Goal: Task Accomplishment & Management: Manage account settings

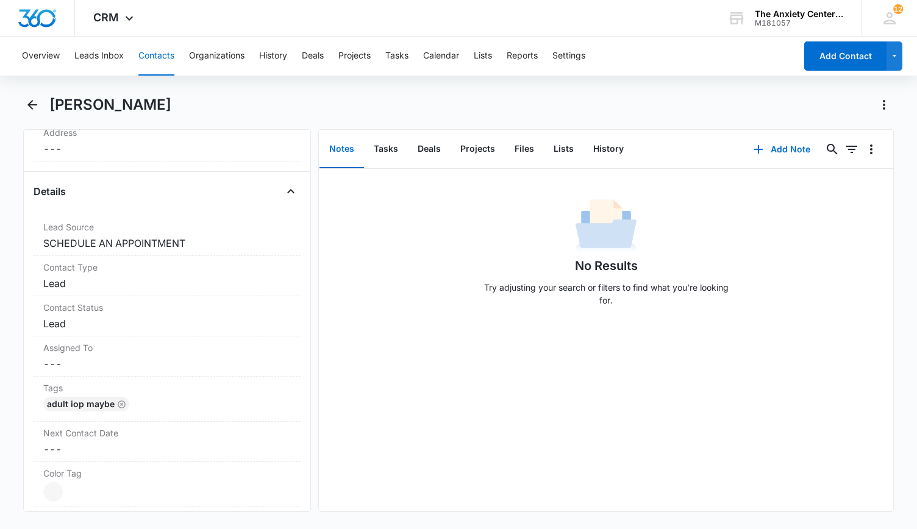
scroll to position [427, 0]
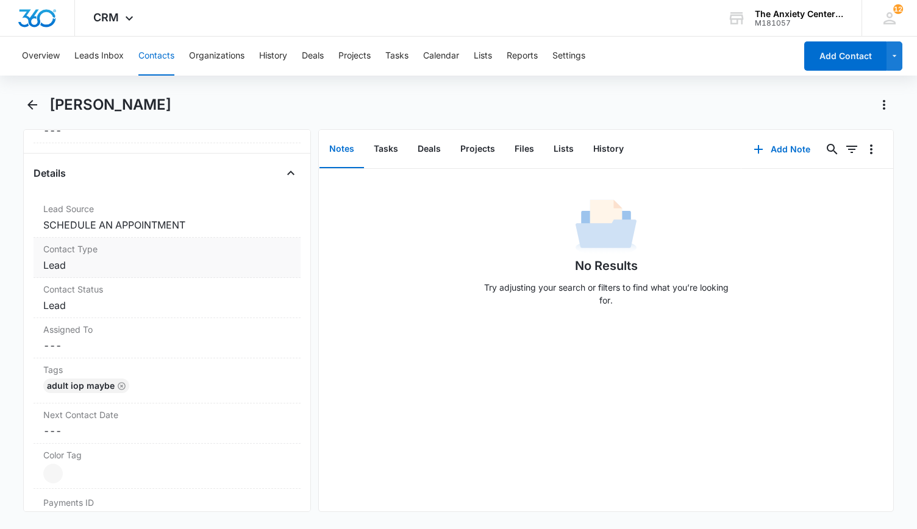
click at [160, 258] on dd "Cancel Save Changes Lead" at bounding box center [166, 265] width 247 height 15
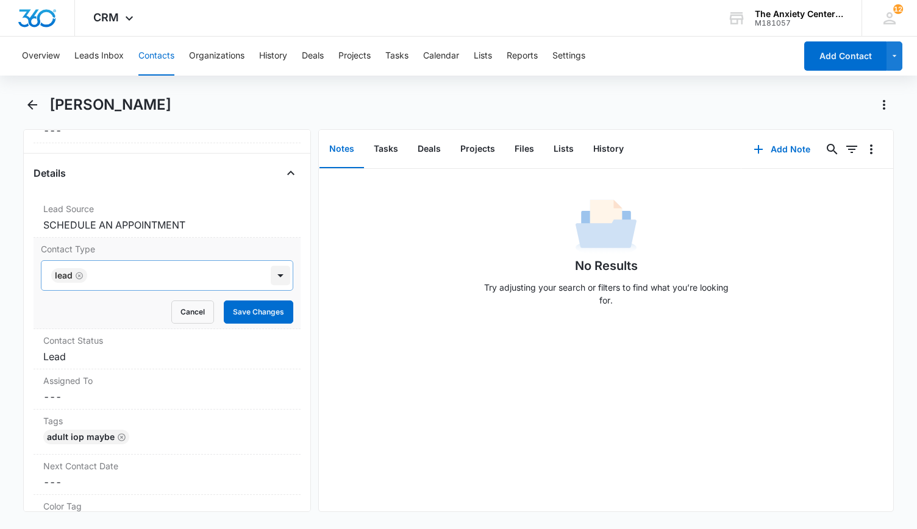
click at [277, 276] on div at bounding box center [281, 276] width 20 height 20
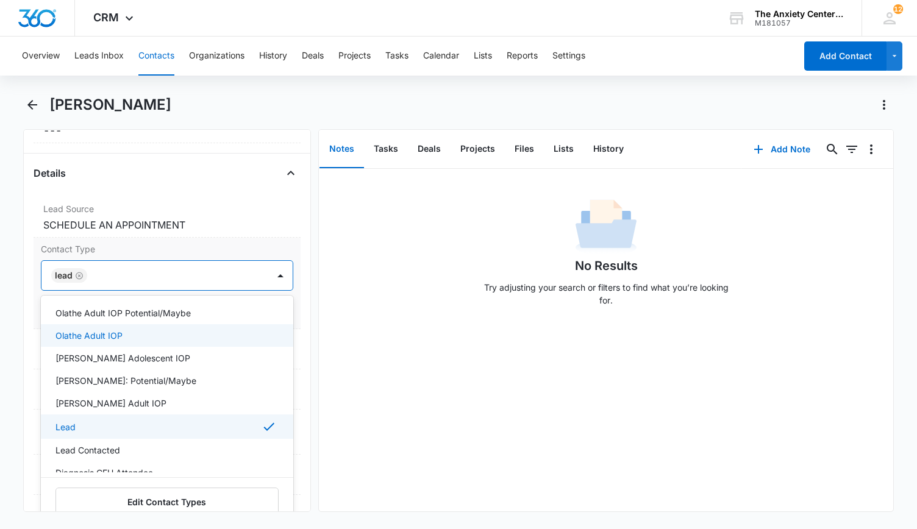
scroll to position [122, 0]
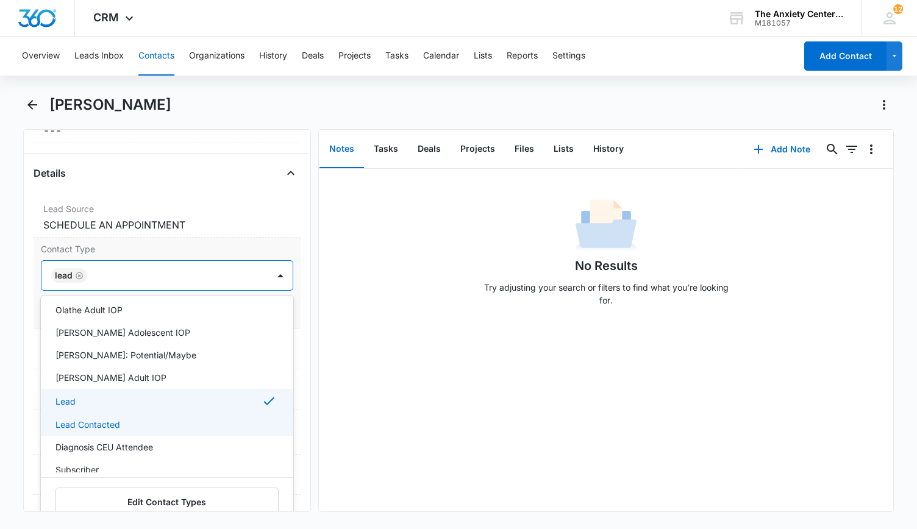
click at [154, 418] on div "Lead Contacted" at bounding box center [165, 424] width 221 height 13
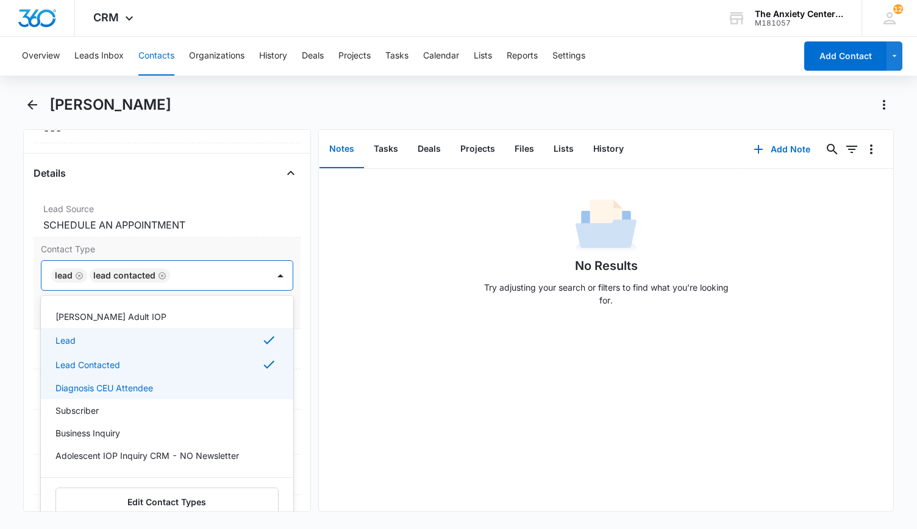
scroll to position [244, 0]
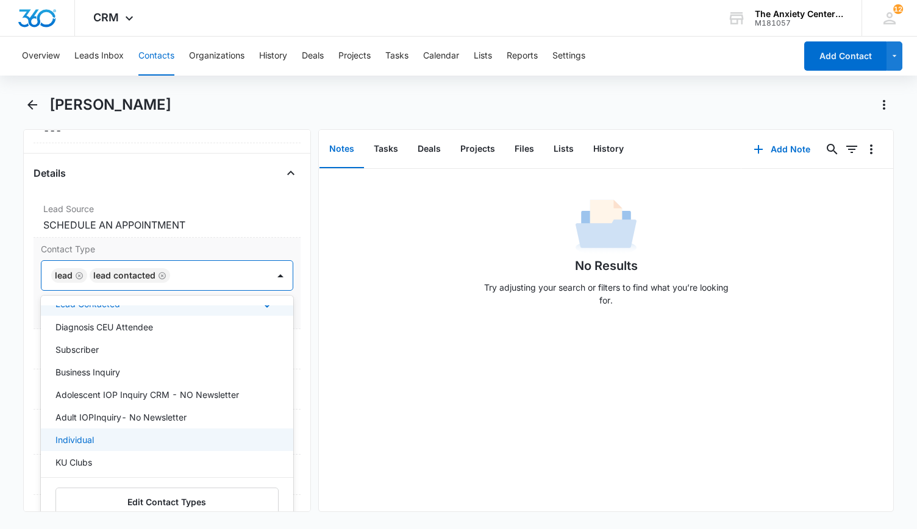
click at [119, 433] on div "Individual" at bounding box center [165, 439] width 221 height 13
click at [352, 406] on div "No Results Try adjusting your search or filters to find what you’re looking for." at bounding box center [606, 340] width 575 height 343
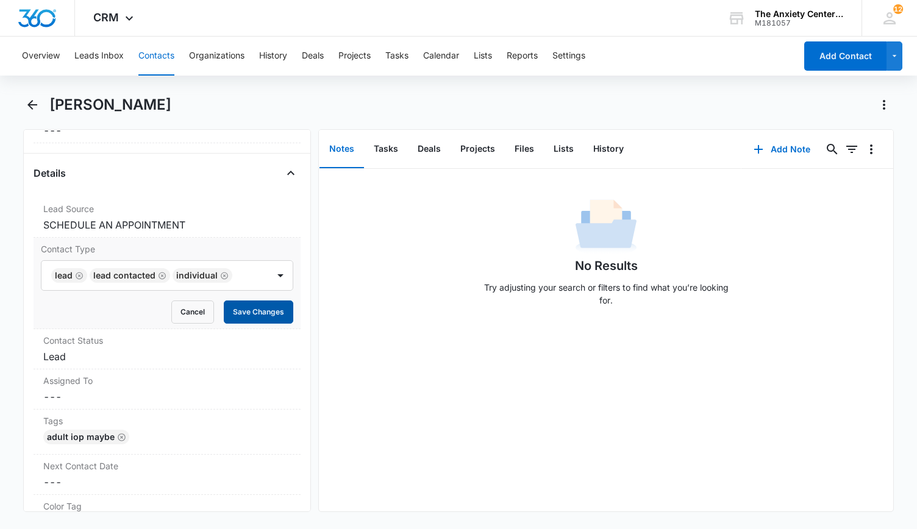
click at [256, 313] on button "Save Changes" at bounding box center [258, 311] width 69 height 23
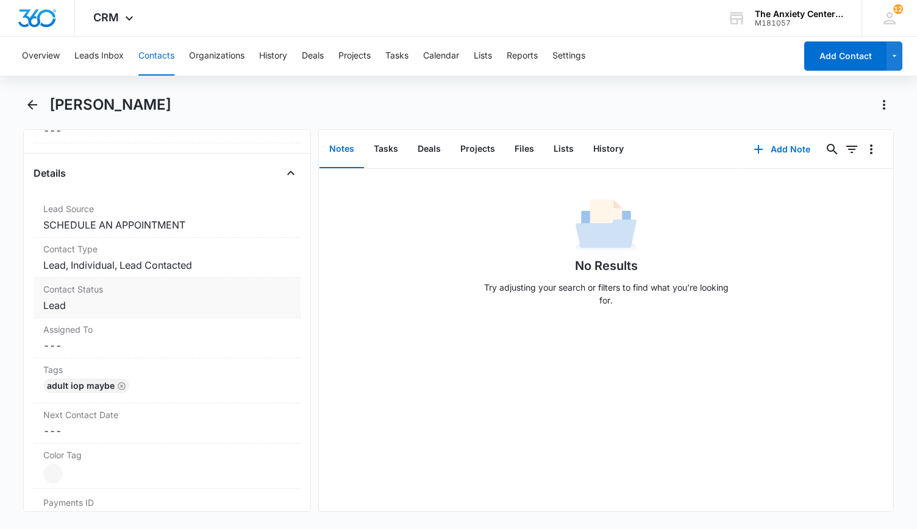
click at [235, 295] on div "Contact Status Cancel Save Changes Lead" at bounding box center [167, 298] width 267 height 40
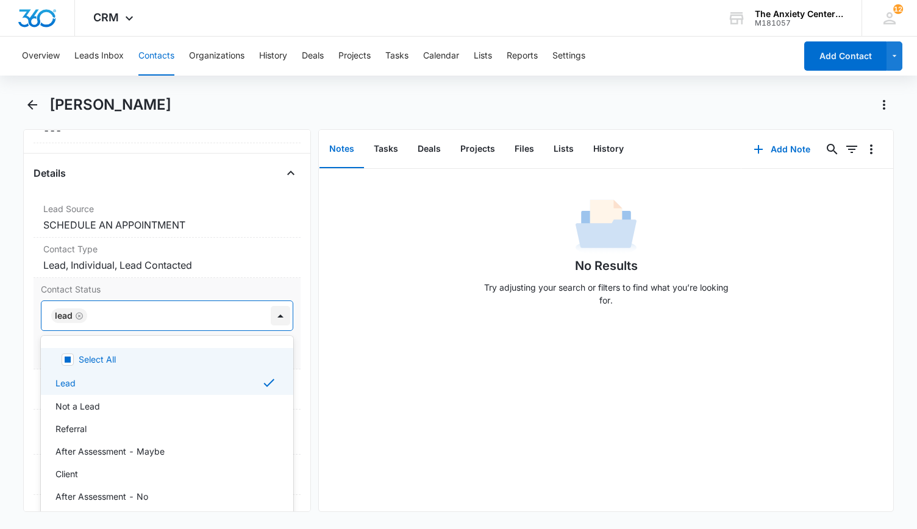
click at [271, 313] on div at bounding box center [281, 316] width 20 height 20
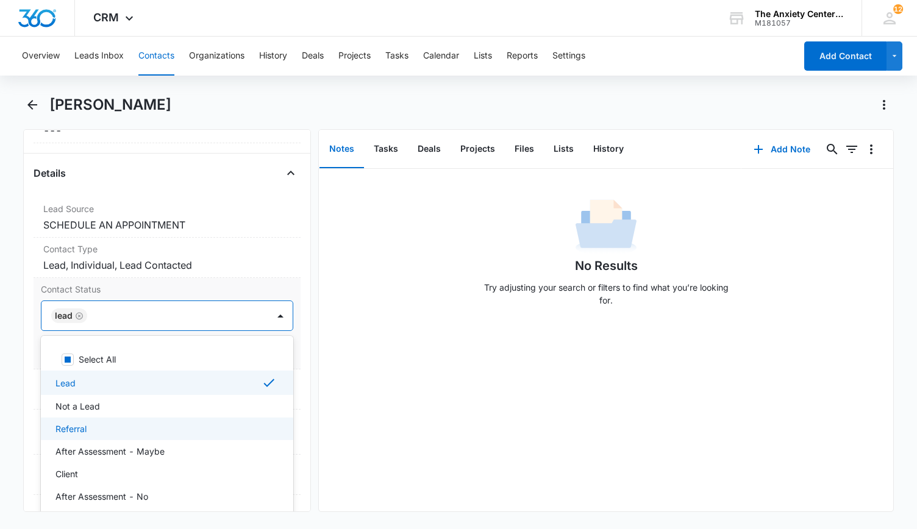
click at [184, 422] on div "Referral" at bounding box center [165, 428] width 221 height 13
click at [78, 311] on icon "Remove Lead" at bounding box center [79, 315] width 9 height 9
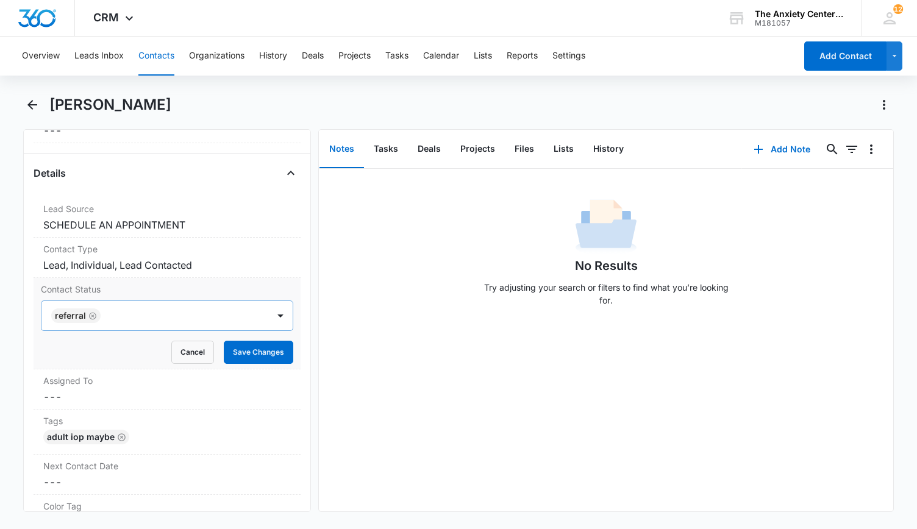
click at [313, 329] on div "Remove [PERSON_NAME] Contact Info Name Cancel Save Changes [PERSON_NAME] Phone …" at bounding box center [458, 320] width 871 height 383
click at [258, 353] on button "Save Changes" at bounding box center [258, 352] width 69 height 23
click at [779, 149] on button "Add Note" at bounding box center [781, 149] width 81 height 29
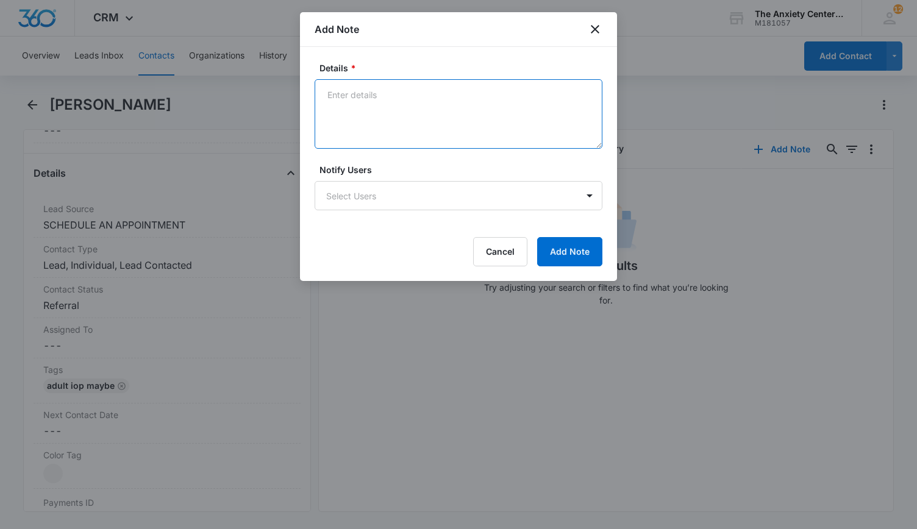
click at [383, 93] on textarea "Details *" at bounding box center [459, 113] width 288 height 69
click at [546, 96] on textarea "Client requested referral for individual therapist. Email referral." at bounding box center [459, 113] width 288 height 69
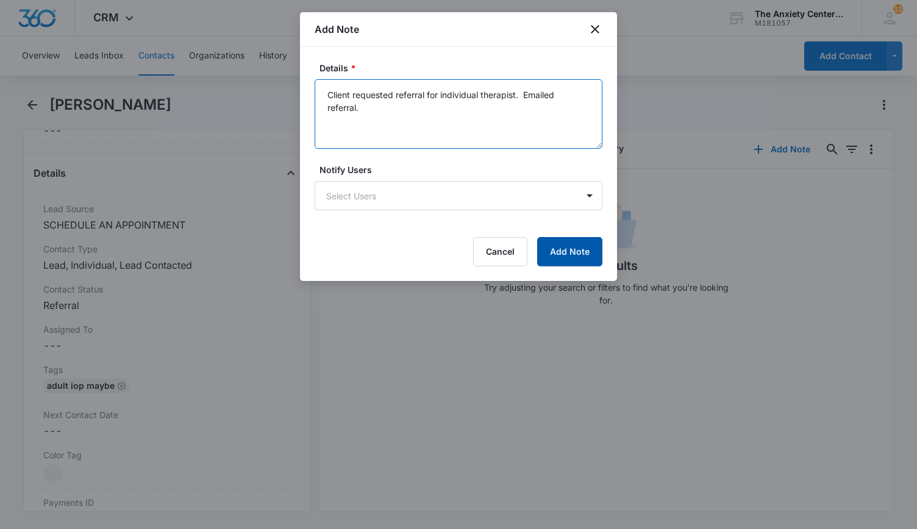
type textarea "Client requested referral for individual therapist. Emailed referral."
click at [577, 248] on button "Add Note" at bounding box center [569, 251] width 65 height 29
